Goal: Task Accomplishment & Management: Manage account settings

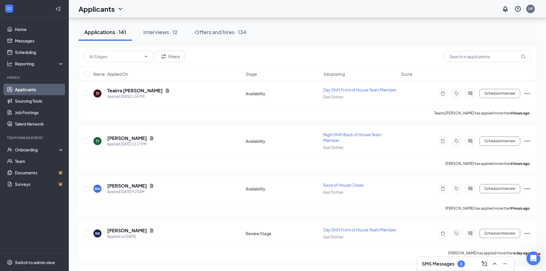
click at [24, 90] on link "Applicants" at bounding box center [39, 89] width 49 height 11
click at [338, 75] on span "Job posting" at bounding box center [333, 74] width 21 height 6
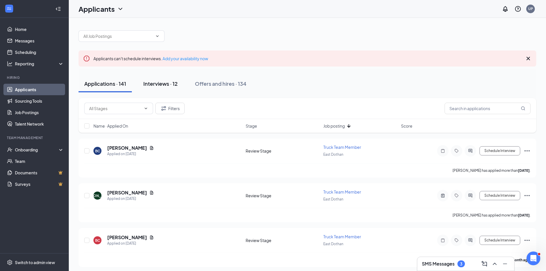
click at [156, 83] on div "Interviews · 12" at bounding box center [160, 83] width 34 height 7
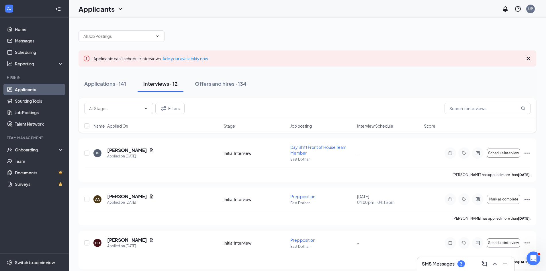
click at [368, 124] on span "Interview Schedule" at bounding box center [375, 126] width 36 height 6
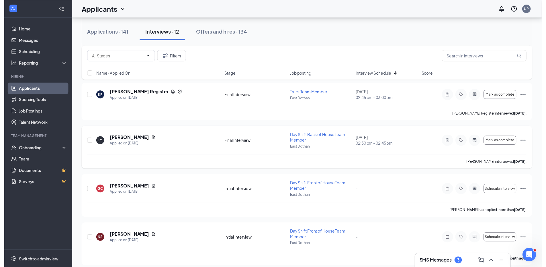
scroll to position [143, 0]
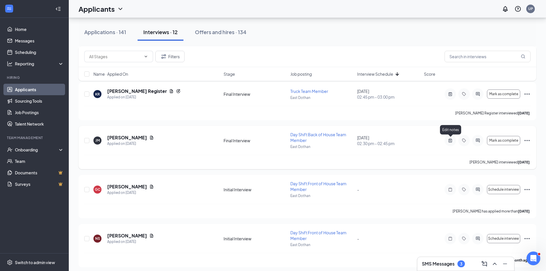
click at [451, 140] on icon "ActiveNote" at bounding box center [450, 140] width 7 height 5
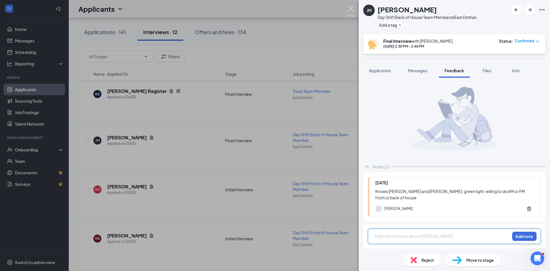
click at [352, 8] on img at bounding box center [350, 11] width 7 height 11
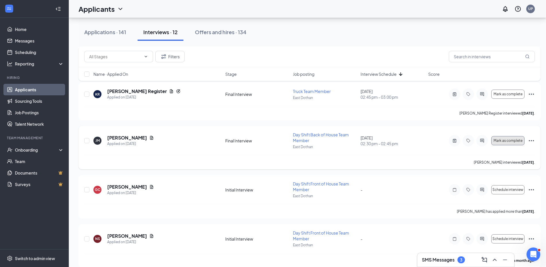
click at [507, 143] on button "Mark as complete" at bounding box center [507, 140] width 33 height 9
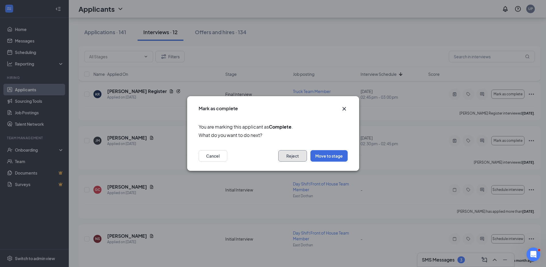
click at [292, 156] on button "Reject" at bounding box center [292, 155] width 29 height 11
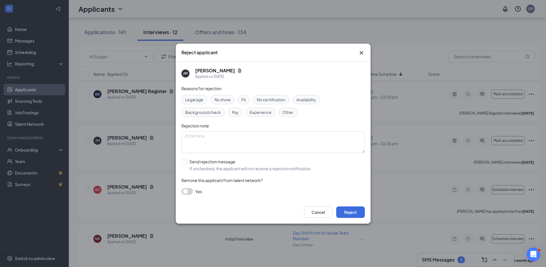
click at [241, 98] on div "Fit" at bounding box center [244, 99] width 12 height 9
click at [343, 210] on button "Reject" at bounding box center [350, 211] width 29 height 11
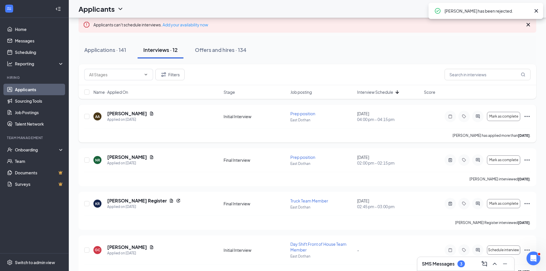
scroll to position [29, 0]
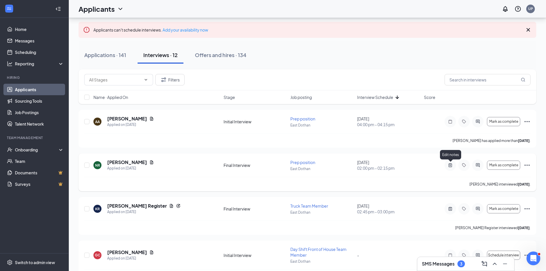
click at [450, 164] on icon "ActiveNote" at bounding box center [450, 165] width 3 height 4
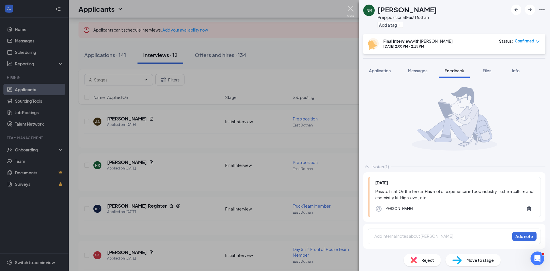
click at [351, 9] on img at bounding box center [350, 11] width 7 height 11
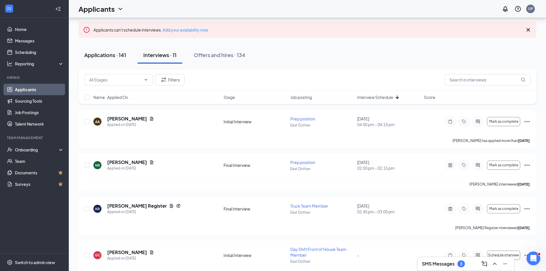
click at [100, 53] on div "Applications · 141" at bounding box center [105, 54] width 42 height 7
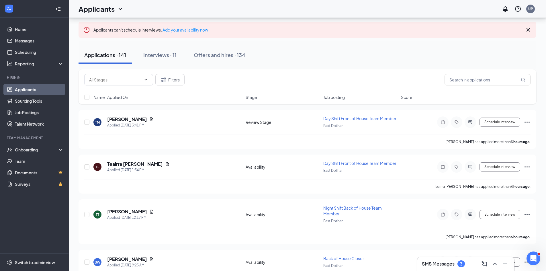
click at [337, 97] on span "Job posting" at bounding box center [333, 97] width 21 height 6
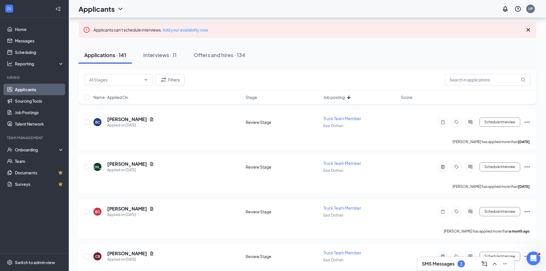
click at [120, 98] on span "Name · Applied On" at bounding box center [110, 97] width 35 height 6
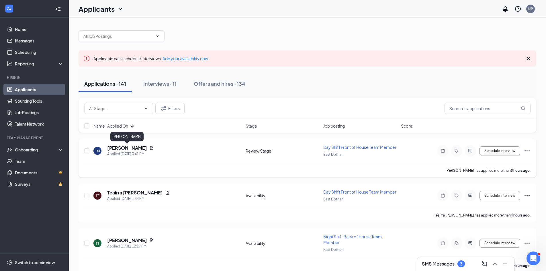
click at [128, 149] on h5 "[PERSON_NAME]" at bounding box center [127, 148] width 40 height 6
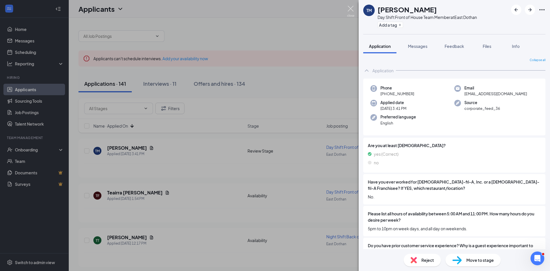
click at [350, 9] on img at bounding box center [350, 11] width 7 height 11
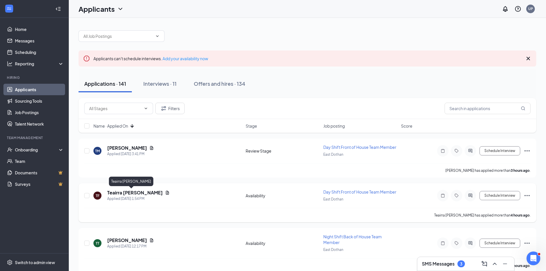
click at [122, 192] on h5 "Teairra [PERSON_NAME]" at bounding box center [135, 192] width 56 height 6
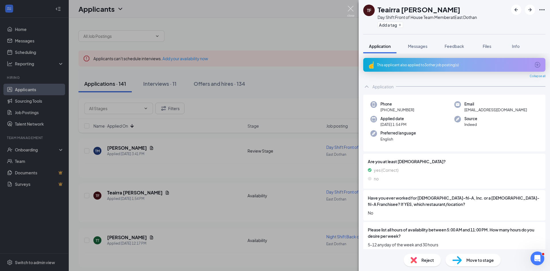
click at [350, 11] on img at bounding box center [350, 11] width 7 height 11
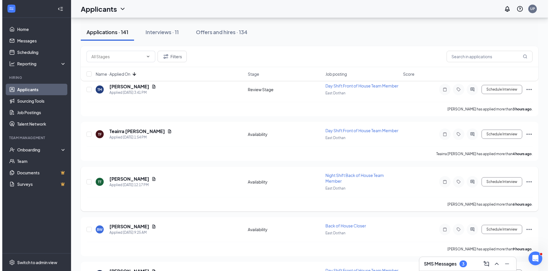
scroll to position [86, 0]
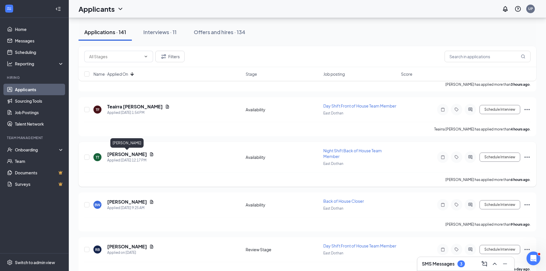
click at [130, 154] on h5 "[PERSON_NAME]" at bounding box center [127, 154] width 40 height 6
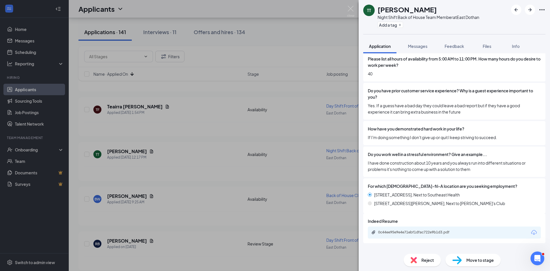
scroll to position [194, 0]
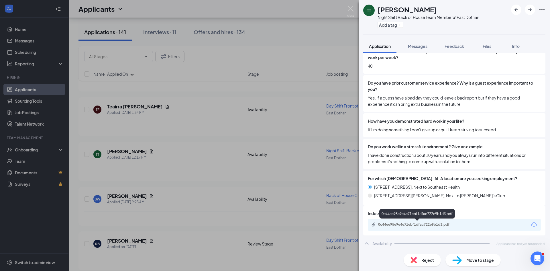
click at [423, 224] on div "0c44ee95e9e4e71ebf1dfac722e9b1d3.pdf" at bounding box center [418, 224] width 80 height 5
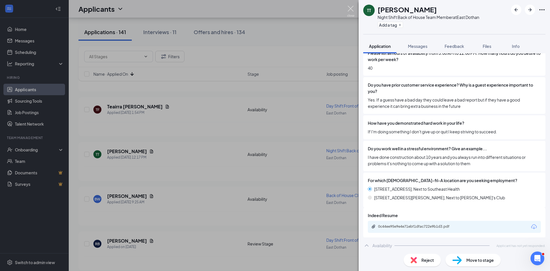
click at [353, 9] on img at bounding box center [350, 11] width 7 height 11
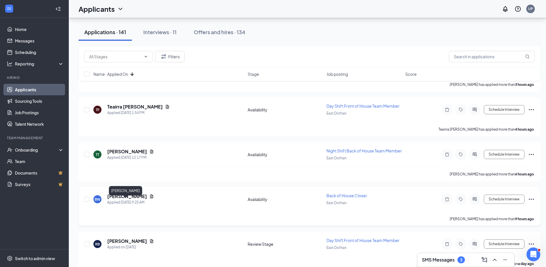
click at [123, 199] on h5 "[PERSON_NAME]" at bounding box center [127, 196] width 40 height 6
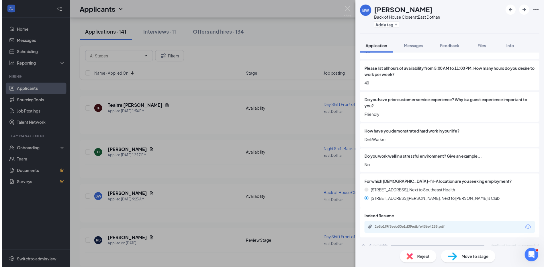
scroll to position [182, 0]
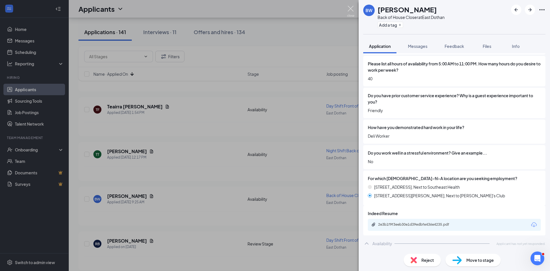
click at [351, 9] on img at bounding box center [350, 11] width 7 height 11
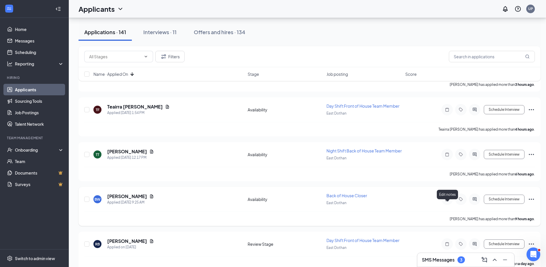
click at [448, 201] on icon "Note" at bounding box center [447, 199] width 7 height 5
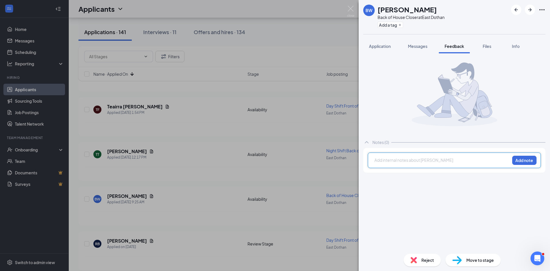
click at [387, 162] on div at bounding box center [442, 160] width 135 height 6
click at [519, 159] on button "Add note" at bounding box center [525, 160] width 24 height 9
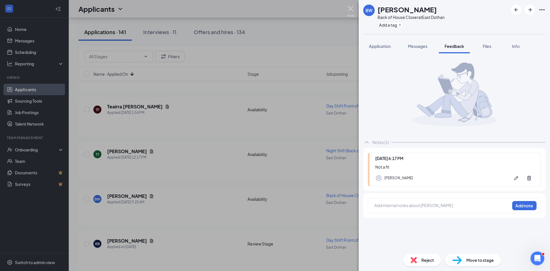
click at [351, 10] on img at bounding box center [350, 11] width 7 height 11
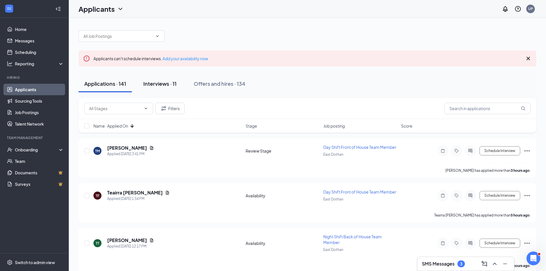
click at [159, 84] on div "Interviews · 11" at bounding box center [159, 83] width 33 height 7
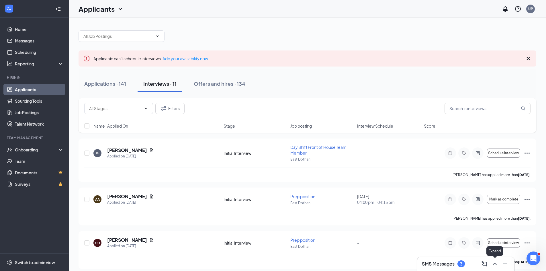
click at [494, 262] on icon "ChevronUp" at bounding box center [494, 263] width 7 height 7
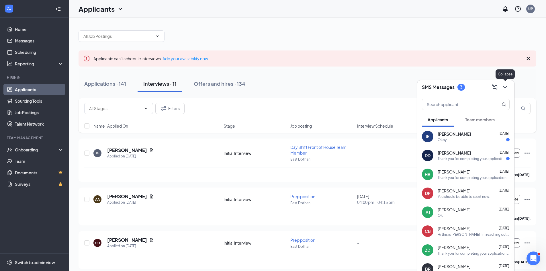
click at [505, 87] on icon "ChevronDown" at bounding box center [505, 87] width 7 height 7
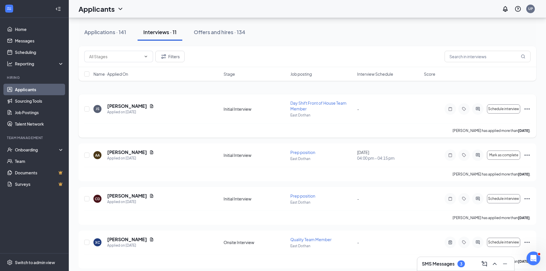
scroll to position [57, 0]
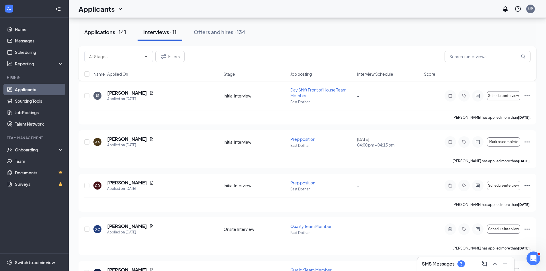
click at [99, 32] on div "Applications · 141" at bounding box center [105, 31] width 42 height 7
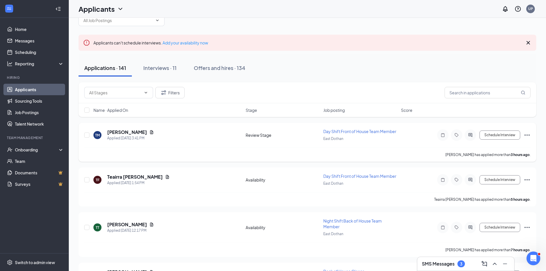
scroll to position [29, 0]
